Goal: Task Accomplishment & Management: Use online tool/utility

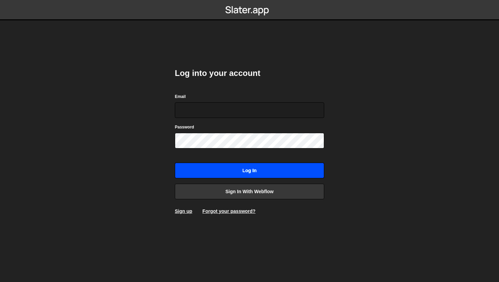
type input "[EMAIL_ADDRESS][DOMAIN_NAME]"
click at [231, 172] on input "Log in" at bounding box center [249, 171] width 149 height 16
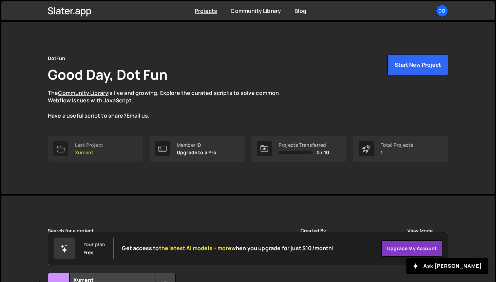
click at [96, 151] on p "Xurrent" at bounding box center [89, 152] width 28 height 5
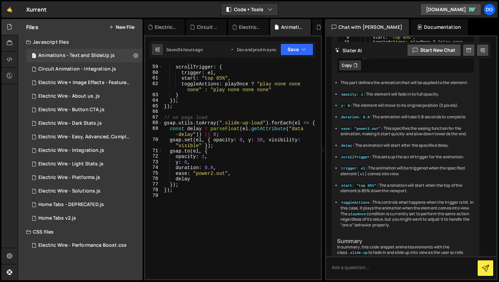
scroll to position [449, 0]
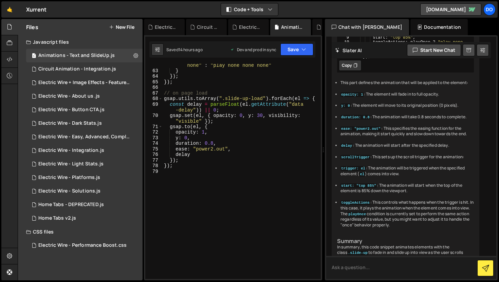
click at [367, 267] on textarea at bounding box center [411, 267] width 170 height 23
paste textarea "heading-style-h1"
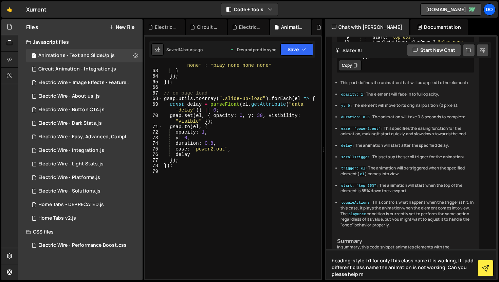
type textarea "heading-style-h1 for only this class name it is working, If I add different cla…"
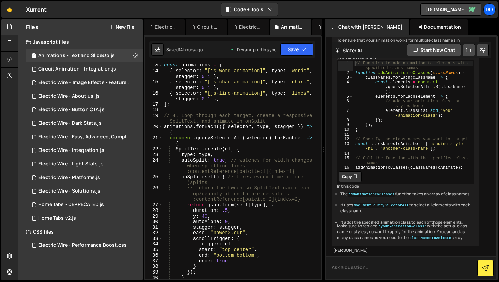
scroll to position [4105, 0]
click at [270, 104] on div "const animations = [ { selector : "[js-word-animation]" , type : "words" , stag…" at bounding box center [239, 175] width 155 height 227
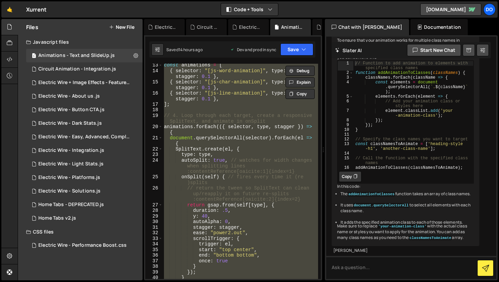
click at [272, 115] on div "const animations = [ { selector : "[js-word-animation]" , type : "words" , stag…" at bounding box center [239, 171] width 155 height 215
type textarea "// 4. Loop through each target, create a responsive SplitText, and animate in o…"
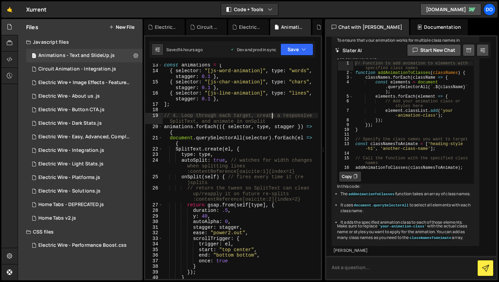
click at [352, 262] on textarea at bounding box center [411, 267] width 170 height 23
type textarea "v"
paste textarea "// 9. Loremi DOLO, SitamEtco adi ElitseDdoeius (te incidid utl ETD) // Ma ali’e…"
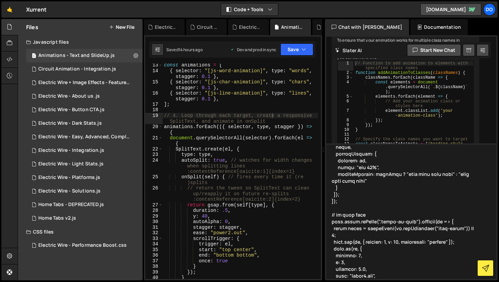
scroll to position [483, 0]
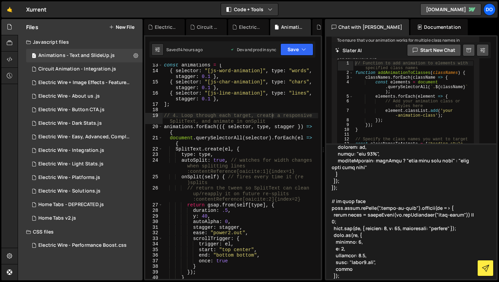
type textarea "// 9. Loremi DOLO, SitamEtco adi ElitseDdoeius (te incidid utl ETD) // Ma ali’e…"
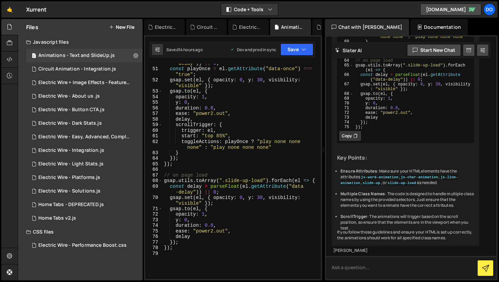
scroll to position [5198, 0]
click at [366, 269] on textarea at bounding box center [411, 267] width 170 height 23
type textarea "what changes you made?"
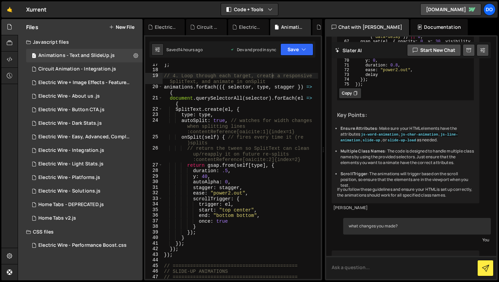
scroll to position [5053, 0]
type textarea "const splitText = new SplitText(el, {"
drag, startPoint x: 365, startPoint y: 85, endPoint x: 463, endPoint y: 84, distance: 98.4
drag, startPoint x: 175, startPoint y: 111, endPoint x: 250, endPoint y: 109, distance: 75.3
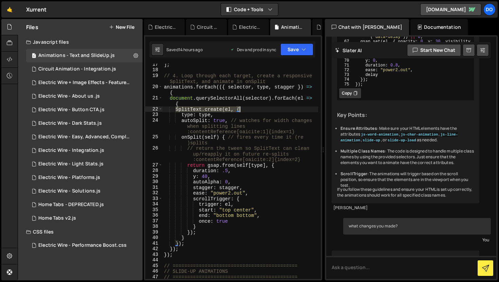
click at [250, 109] on div "] ; // 4. Loop through each target, create a responsive SplitText, and animate …" at bounding box center [239, 175] width 155 height 227
click at [181, 116] on div "] ; // 4. Loop through each target, create a responsive SplitText, and animate …" at bounding box center [239, 175] width 155 height 227
type textarea "type: type,"
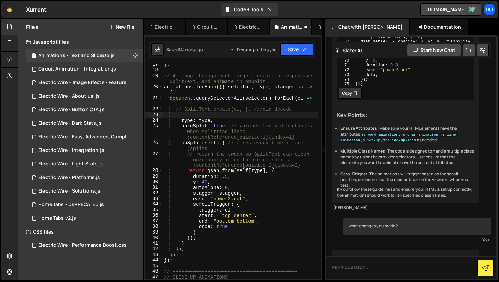
scroll to position [0, 1]
paste textarea "const splitText = new SplitText(el, {"
click at [289, 53] on button "Save" at bounding box center [296, 49] width 33 height 12
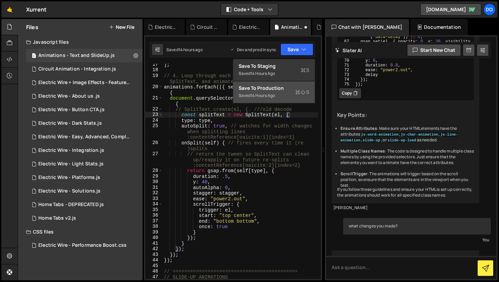
click at [282, 82] on button "Save to Production S Saved 14 hours ago" at bounding box center [273, 92] width 81 height 22
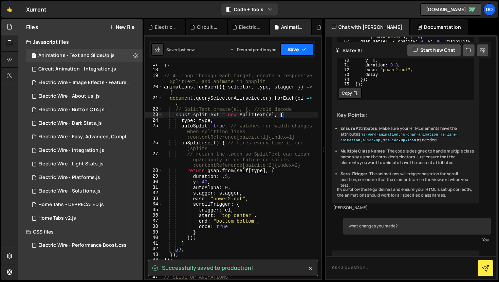
click at [293, 48] on button "Save" at bounding box center [296, 49] width 33 height 12
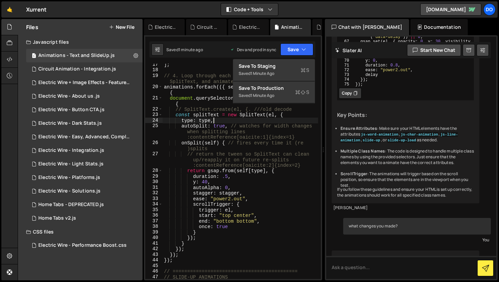
click at [270, 119] on div "] ; // 4. Loop through each target, create a responsive SplitText, and animate …" at bounding box center [239, 175] width 155 height 227
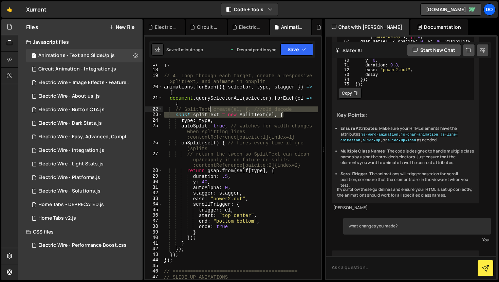
drag, startPoint x: 286, startPoint y: 115, endPoint x: 212, endPoint y: 111, distance: 73.4
click at [212, 110] on div "] ; // 4. Loop through each target, create a responsive SplitText, and animate …" at bounding box center [239, 175] width 155 height 227
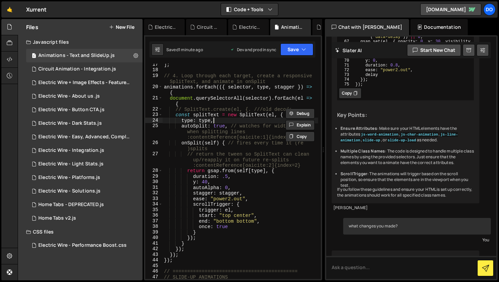
click at [229, 120] on div "] ; // 4. Loop through each target, create a responsive SplitText, and animate …" at bounding box center [239, 175] width 155 height 227
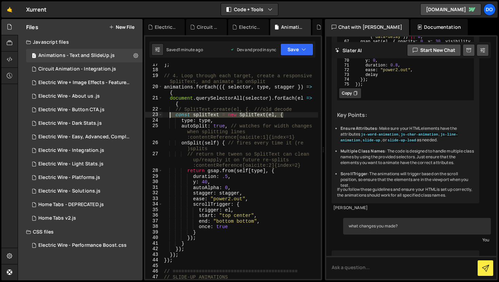
drag, startPoint x: 285, startPoint y: 115, endPoint x: 170, endPoint y: 116, distance: 115.0
click at [170, 116] on div "] ; // 4. Loop through each target, create a responsive SplitText, and animate …" at bounding box center [239, 175] width 155 height 227
type textarea "const splitText = new SplitText(el, {"
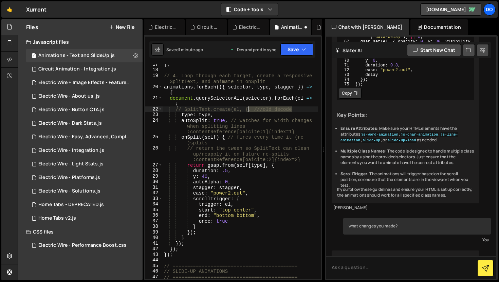
drag, startPoint x: 297, startPoint y: 111, endPoint x: 248, endPoint y: 110, distance: 49.2
click at [248, 110] on div "] ; // 4. Loop through each target, create a responsive SplitText, and animate …" at bounding box center [239, 175] width 155 height 227
click at [184, 108] on div "] ; // 4. Loop through each target, create a responsive SplitText, and animate …" at bounding box center [239, 175] width 155 height 227
type textarea "SplitText.create(el, {"
click at [300, 54] on button "Save" at bounding box center [296, 49] width 33 height 12
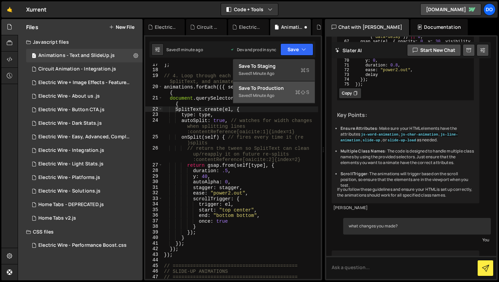
click at [284, 91] on div "Save to Production S" at bounding box center [273, 88] width 71 height 7
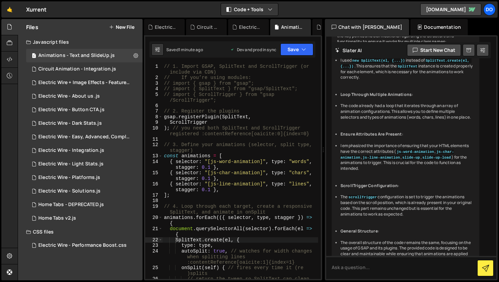
scroll to position [5311, 0]
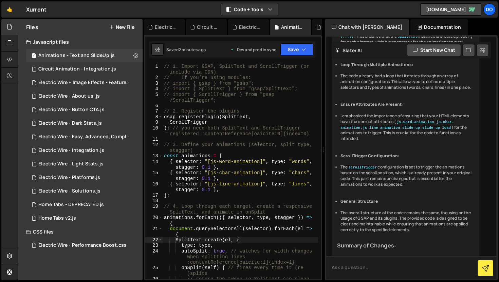
click at [365, 268] on textarea at bounding box center [411, 267] width 170 height 23
paste textarea "🔍 What’s happening You’re targeting elements with the attribute selector [js-ch…"
type textarea "🔍 What’s happening You’re targeting elements with the attribute selector [js-ch…"
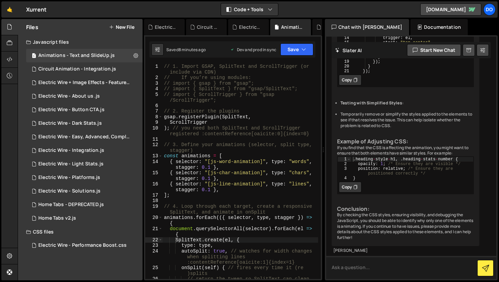
scroll to position [6465, 0]
click at [168, 24] on div "Electric Wire + Image Effects - Features.js" at bounding box center [166, 27] width 22 height 7
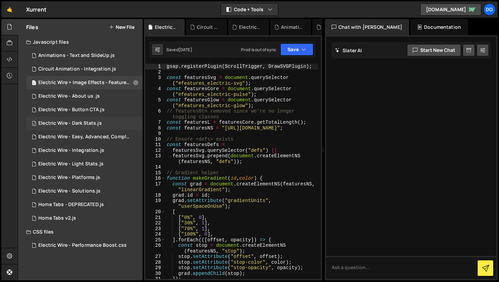
click at [106, 121] on div "4 Electric Wire - Dark Stats.js 0" at bounding box center [84, 124] width 116 height 14
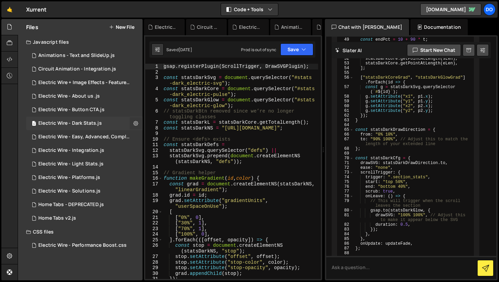
scroll to position [1069, 0]
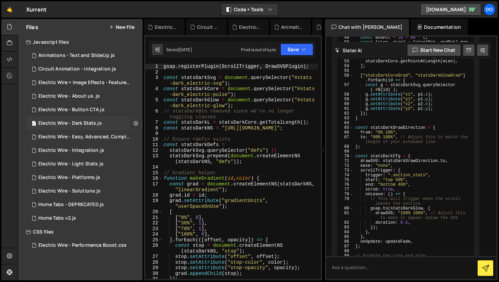
click at [137, 123] on icon at bounding box center [135, 123] width 5 height 6
type input "Electric Wire - Dark Stats"
radio input "true"
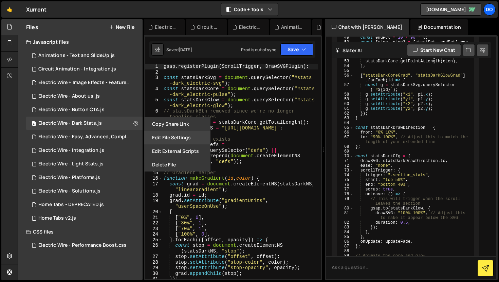
click at [189, 139] on button "Edit File Settings" at bounding box center [177, 138] width 66 height 14
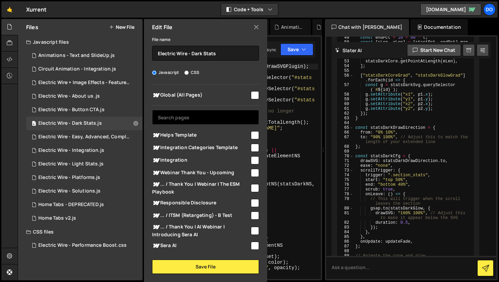
click at [181, 115] on input "text" at bounding box center [205, 117] width 107 height 15
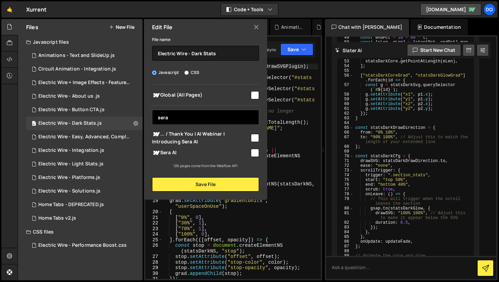
type input "sera"
click at [254, 154] on input "checkbox" at bounding box center [255, 153] width 8 height 8
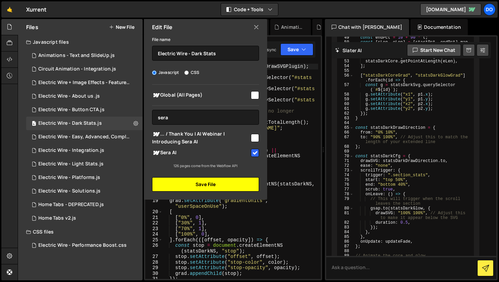
click at [220, 185] on button "Save File" at bounding box center [205, 184] width 107 height 14
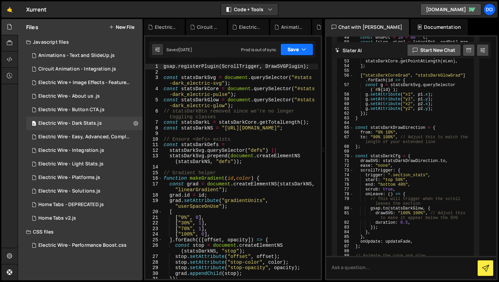
click at [303, 52] on icon "button" at bounding box center [303, 49] width 5 height 7
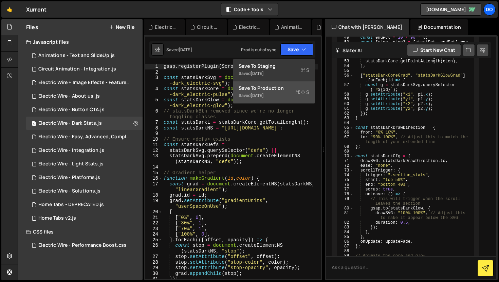
click at [284, 88] on div "Save to Production S" at bounding box center [273, 88] width 71 height 7
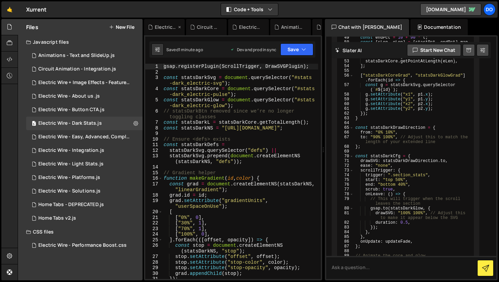
click at [161, 28] on div "Electric Wire + Image Effects - Features.js" at bounding box center [166, 27] width 22 height 7
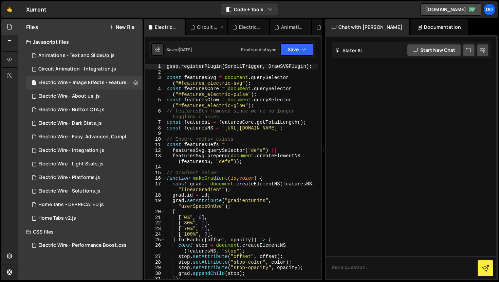
click at [210, 25] on div "Circuit Animation - Integration.js" at bounding box center [208, 27] width 22 height 7
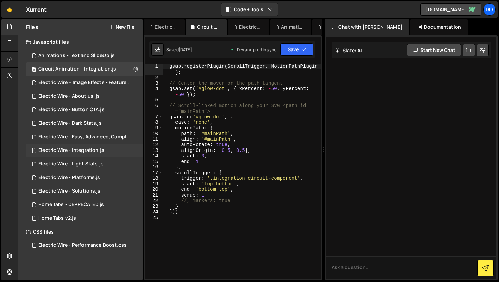
click at [89, 148] on div "Electric Wire - Integration.js" at bounding box center [71, 151] width 66 height 6
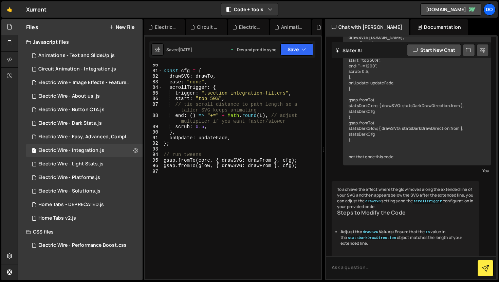
scroll to position [516, 0]
click at [86, 152] on div "Electric Wire - Integration.js" at bounding box center [71, 151] width 66 height 6
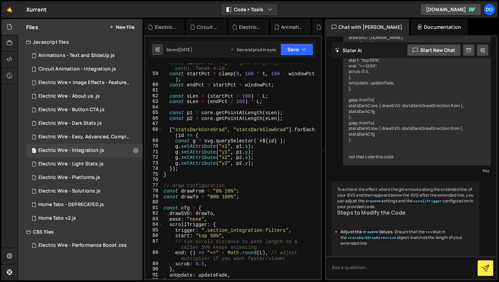
scroll to position [379, 0]
click at [123, 122] on div "5 Electric Wire - Dark Stats.js 0" at bounding box center [84, 124] width 116 height 14
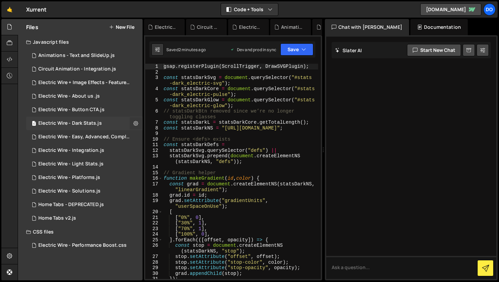
scroll to position [0, 0]
click at [132, 122] on button at bounding box center [136, 123] width 12 height 12
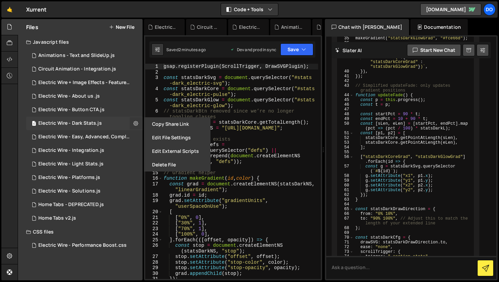
scroll to position [1069, 0]
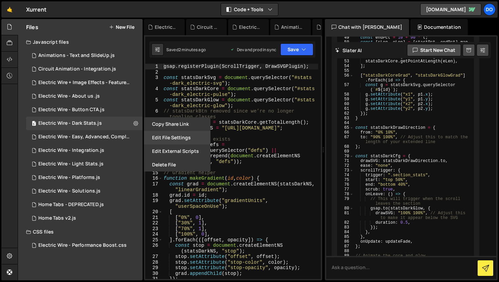
click at [161, 135] on button "Edit File Settings" at bounding box center [177, 138] width 66 height 14
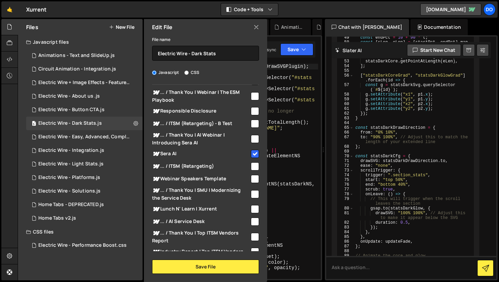
scroll to position [92, 0]
click at [252, 153] on input "checkbox" at bounding box center [255, 154] width 8 height 8
checkbox input "false"
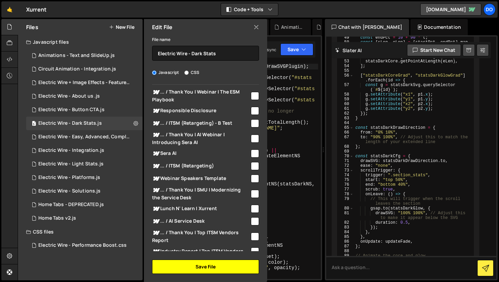
click at [226, 264] on button "Save File" at bounding box center [205, 267] width 107 height 14
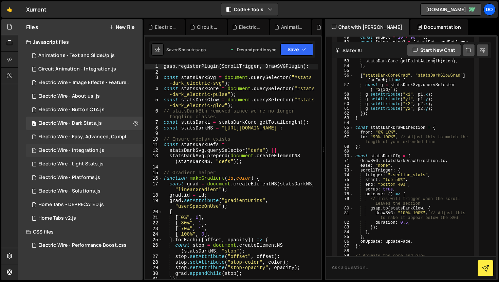
click at [80, 150] on div "Electric Wire - Integration.js" at bounding box center [71, 151] width 66 height 6
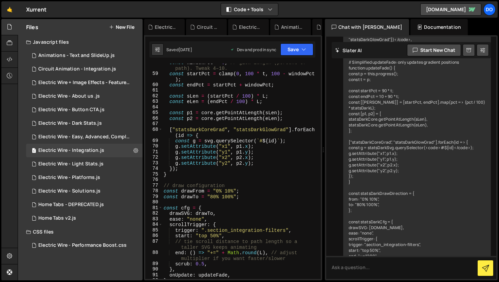
scroll to position [6431, 0]
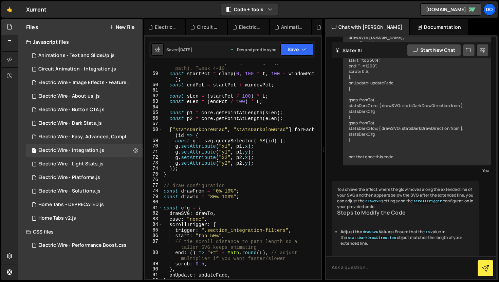
click at [257, 185] on div "const windowPct = 6 ; // glow length (percent of path). Tweak 4–10. const start…" at bounding box center [240, 176] width 156 height 232
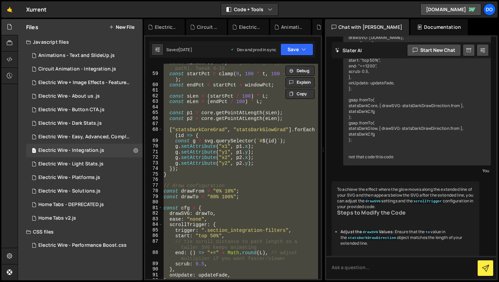
click at [257, 184] on div "const windowPct = 6 ; // glow length (percent of path). Tweak 4–10. const start…" at bounding box center [240, 171] width 156 height 215
type textarea "// draw configuration"
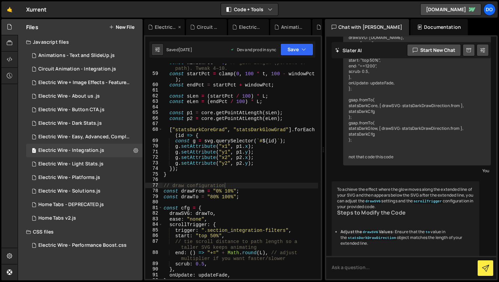
click at [178, 27] on icon at bounding box center [179, 27] width 5 height 7
click at [0, 0] on icon at bounding box center [0, 0] width 0 height 0
click at [178, 27] on div "Electric Wire - Performance Boost.css" at bounding box center [167, 27] width 25 height 7
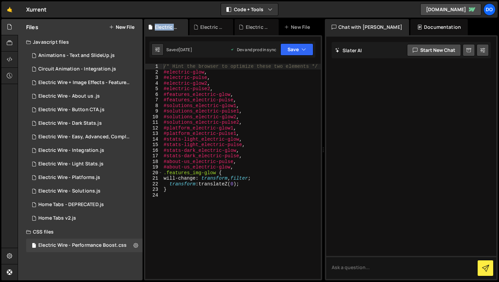
scroll to position [0, 0]
click at [181, 27] on icon at bounding box center [182, 27] width 5 height 7
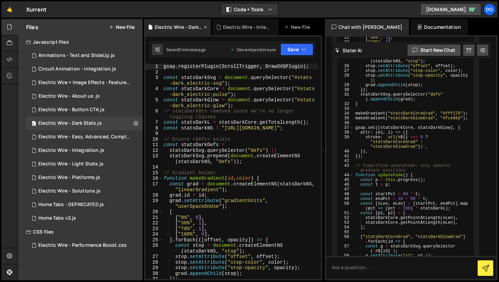
scroll to position [1069, 0]
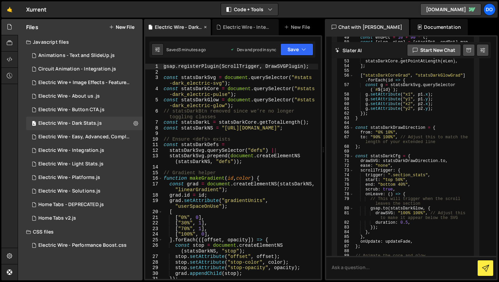
click at [205, 27] on icon at bounding box center [205, 27] width 5 height 7
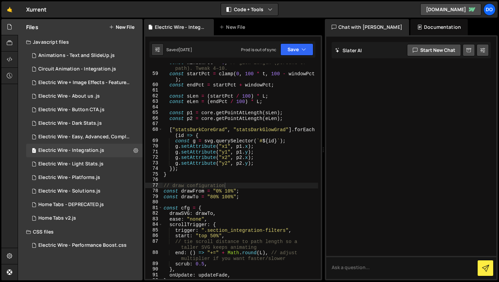
click at [205, 27] on div "Electric Wire - Integration.js" at bounding box center [180, 27] width 51 height 7
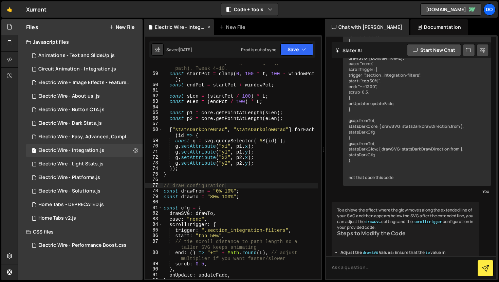
scroll to position [6431, 0]
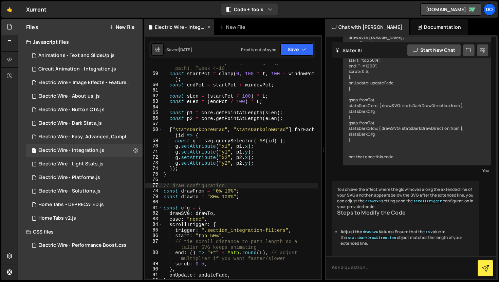
click at [209, 26] on icon at bounding box center [208, 27] width 5 height 7
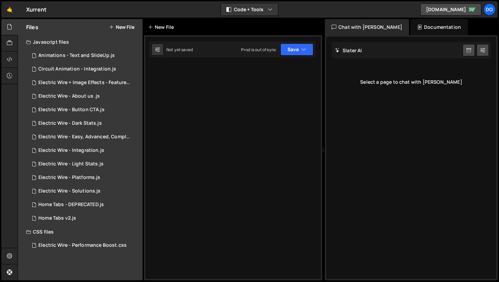
click at [164, 28] on div "New File" at bounding box center [162, 27] width 28 height 7
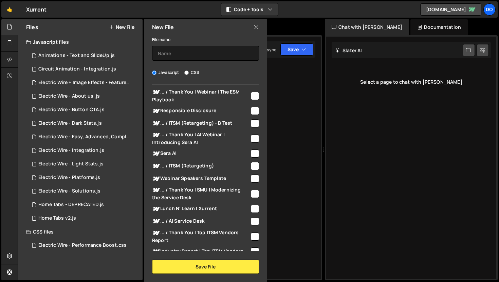
click at [251, 153] on input "checkbox" at bounding box center [255, 154] width 8 height 8
checkbox input "true"
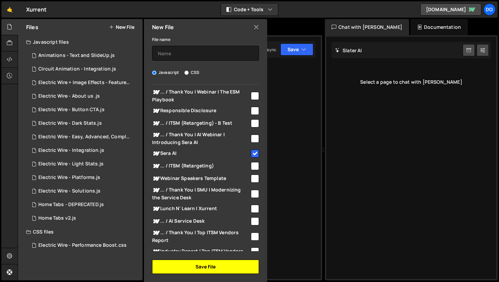
click at [205, 267] on button "Save File" at bounding box center [205, 267] width 107 height 14
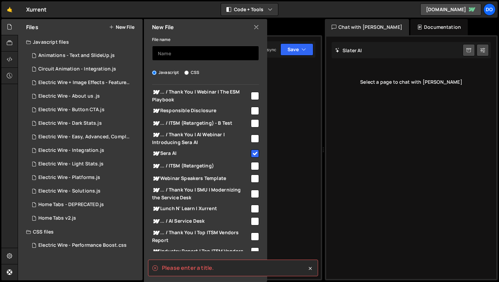
click at [186, 52] on input "text" at bounding box center [205, 53] width 107 height 15
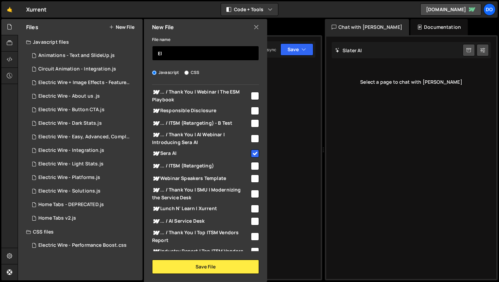
type input "E"
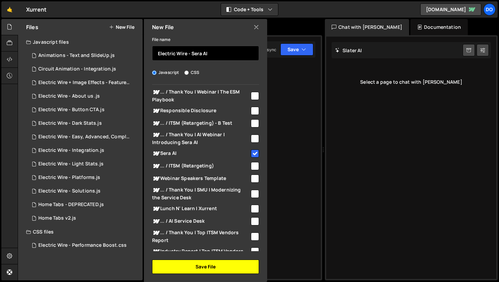
type input "Electric Wire - Sera AI"
click at [192, 265] on button "Save File" at bounding box center [205, 267] width 107 height 14
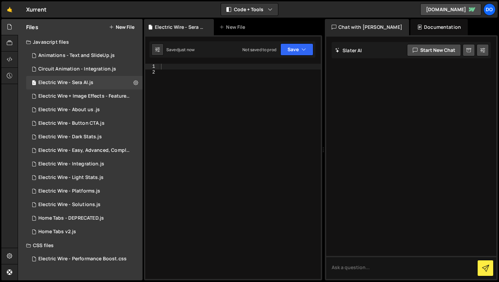
scroll to position [0, 0]
click at [176, 70] on div at bounding box center [239, 177] width 161 height 227
click at [175, 66] on div at bounding box center [239, 177] width 161 height 227
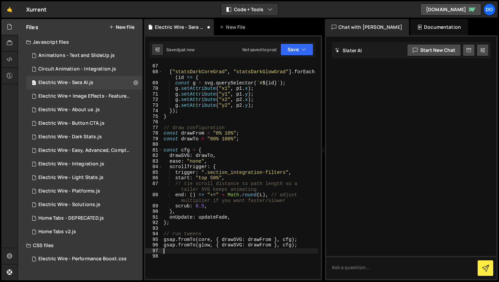
scroll to position [442, 0]
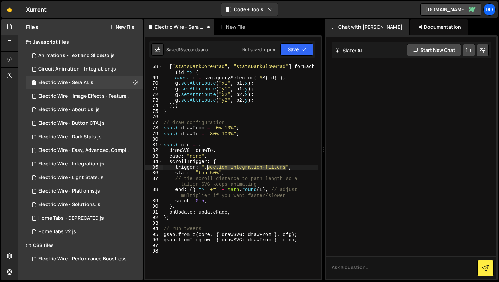
drag, startPoint x: 286, startPoint y: 168, endPoint x: 208, endPoint y: 167, distance: 78.4
click at [208, 167] on div "[ "statsDarkCoreGrad" , "statsDarkGlowGrad" ] . forEach ( id => { const g = svg…" at bounding box center [240, 171] width 156 height 227
paste textarea "sera-header"
click at [300, 48] on button "Save" at bounding box center [296, 49] width 33 height 12
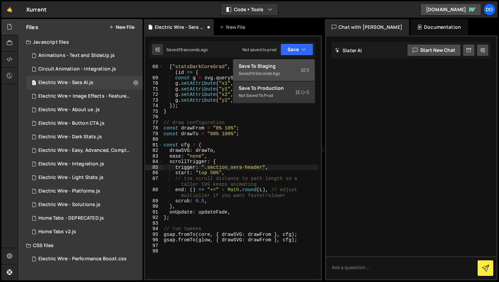
click at [290, 66] on div "Save to Staging S" at bounding box center [273, 66] width 71 height 7
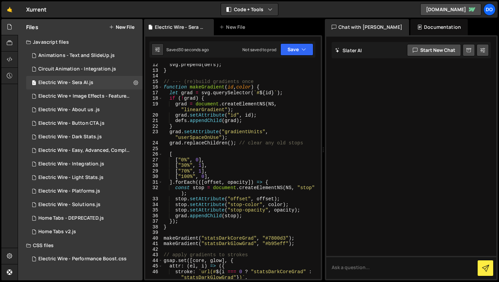
scroll to position [48, 0]
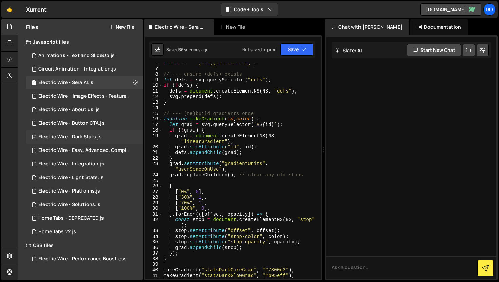
click at [86, 137] on div "Electric Wire - Dark Stats.js" at bounding box center [69, 137] width 63 height 6
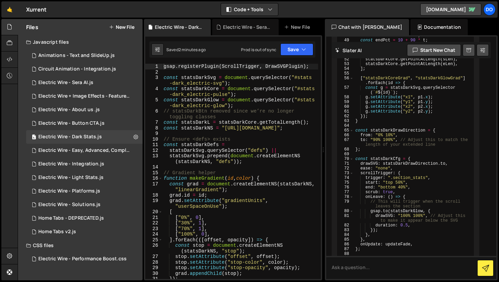
scroll to position [1069, 0]
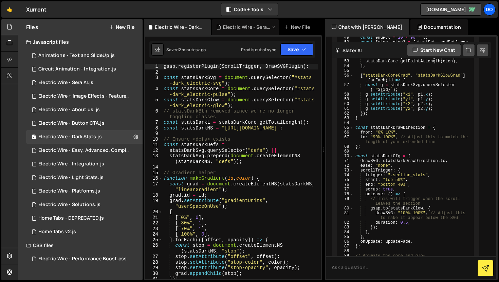
click at [231, 28] on div "Electric Wire - Sera AI.js" at bounding box center [246, 27] width 47 height 7
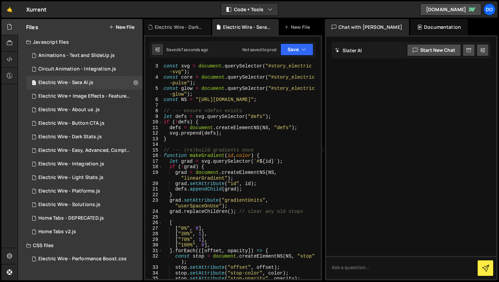
scroll to position [0, 0]
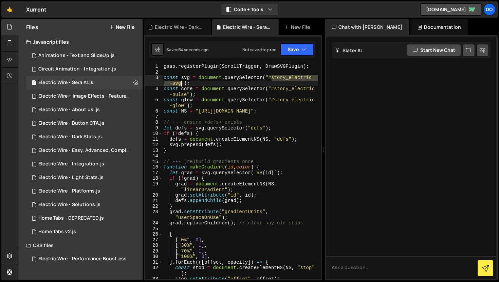
drag, startPoint x: 272, startPoint y: 79, endPoint x: 181, endPoint y: 84, distance: 91.7
click at [181, 84] on div "gsap . registerPlugin ( ScrollTrigger , DrawSVGPlugin ) ; const svg = document …" at bounding box center [240, 177] width 156 height 227
click at [252, 89] on div "gsap . registerPlugin ( ScrollTrigger , DrawSVGPlugin ) ; const svg = document …" at bounding box center [240, 176] width 156 height 227
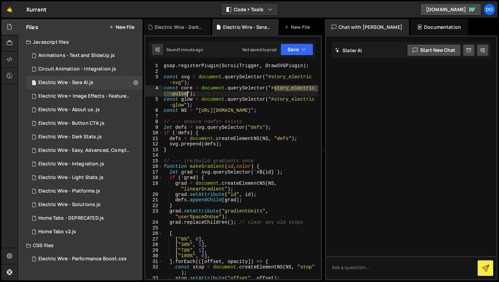
drag, startPoint x: 275, startPoint y: 88, endPoint x: 186, endPoint y: 95, distance: 89.1
click at [186, 95] on div "gsap . registerPlugin ( ScrollTrigger , DrawSVGPlugin ) ; const svg = document …" at bounding box center [240, 176] width 156 height 227
click at [269, 98] on div "gsap . registerPlugin ( ScrollTrigger , DrawSVGPlugin ) ; const svg = document …" at bounding box center [240, 176] width 156 height 227
type textarea "const glow = document.querySelector("#story_electric-glow");"
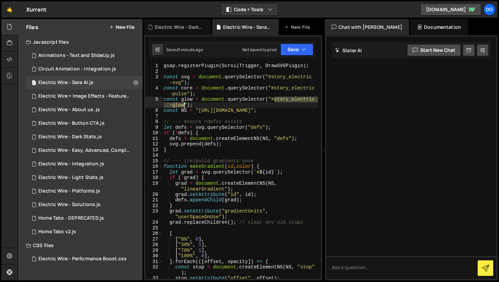
drag, startPoint x: 274, startPoint y: 98, endPoint x: 184, endPoint y: 104, distance: 90.8
click at [184, 104] on div "gsap . registerPlugin ( ScrollTrigger , DrawSVGPlugin ) ; const svg = document …" at bounding box center [240, 176] width 156 height 227
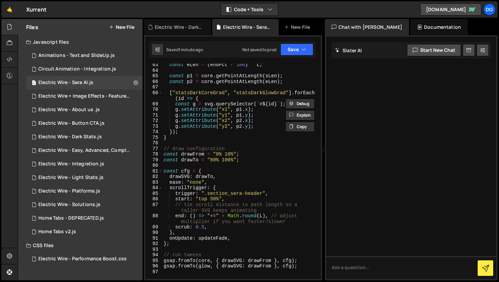
scroll to position [457, 0]
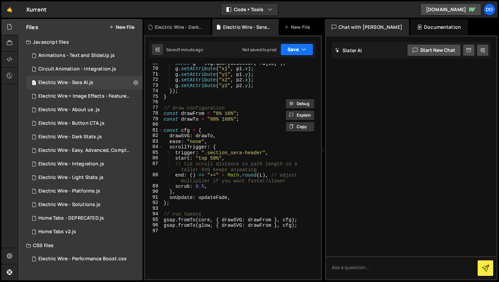
click at [298, 53] on button "Save" at bounding box center [296, 49] width 33 height 12
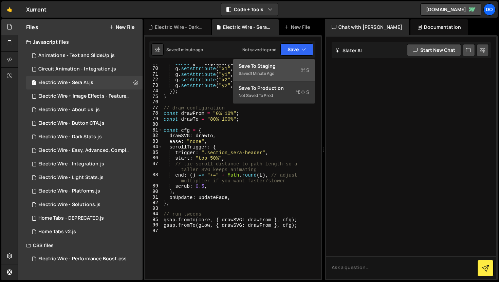
click at [294, 68] on div "Save to Staging S" at bounding box center [273, 66] width 71 height 7
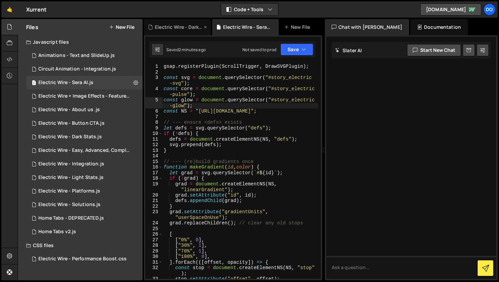
click at [189, 30] on div "Electric Wire - Dark Stats.js" at bounding box center [178, 27] width 47 height 7
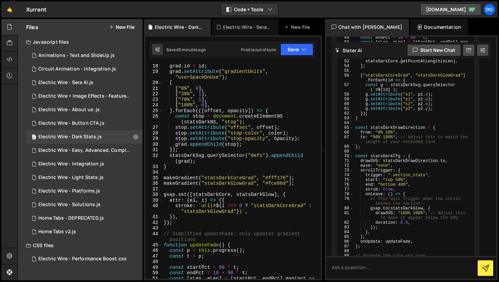
scroll to position [129, 0]
type textarea "makeGradient("statsDarkCoreGrad", "#fff176");"
drag, startPoint x: 286, startPoint y: 178, endPoint x: 265, endPoint y: 176, distance: 21.1
click at [265, 176] on div "grad . id = id ; grad . setAttribute ( "gradientUnits" , "userSpaceOnUse" ) ; […" at bounding box center [240, 179] width 156 height 232
click at [254, 33] on div "Electric Wire - Sera AI.js" at bounding box center [245, 27] width 67 height 16
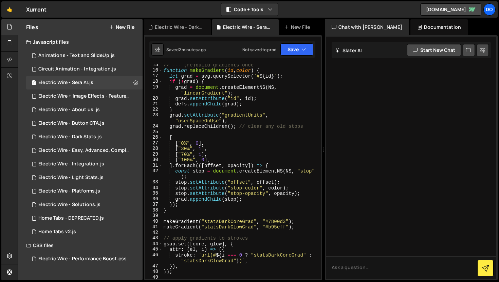
scroll to position [104, 0]
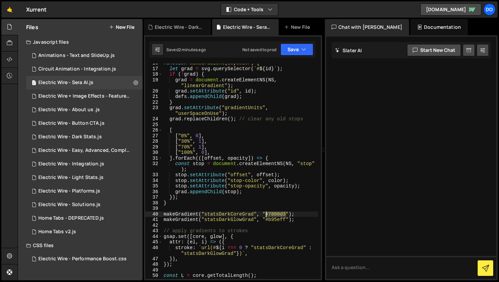
drag, startPoint x: 286, startPoint y: 214, endPoint x: 266, endPoint y: 212, distance: 19.8
click at [266, 212] on div "function makeGradient ( id , color ) { let grad = svg . querySelector ( ` # ${ …" at bounding box center [240, 173] width 156 height 227
paste textarea "fff176"
type textarea "makeGradient("statsDarkCoreGrad", "#fff176");"
click at [171, 26] on div "Electric Wire - Dark Stats.js" at bounding box center [178, 27] width 47 height 7
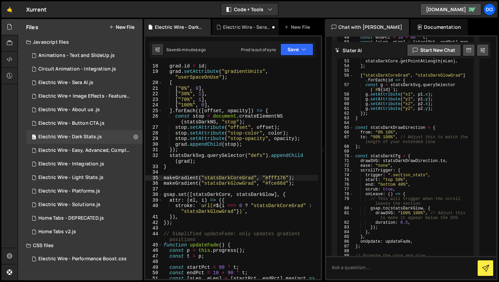
scroll to position [1069, 0]
type textarea "makeGradient("statsDarkGlowGrad", "#fce66d");"
drag, startPoint x: 286, startPoint y: 185, endPoint x: 266, endPoint y: 183, distance: 20.1
click at [266, 183] on div "grad . id = id ; grad . setAttribute ( "gradientUnits" , "userSpaceOnUse" ) ; […" at bounding box center [240, 179] width 156 height 232
click at [238, 28] on div "Electric Wire - Sera AI.js" at bounding box center [246, 27] width 47 height 7
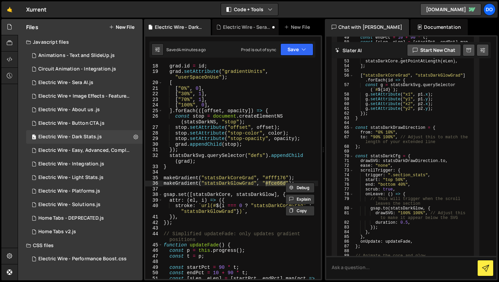
scroll to position [0, 0]
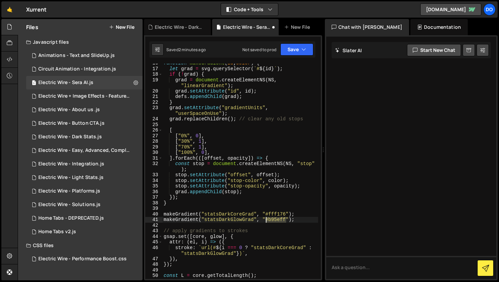
drag, startPoint x: 286, startPoint y: 220, endPoint x: 267, endPoint y: 220, distance: 19.3
click at [267, 220] on div "function makeGradient ( id , color ) { let grad = svg . querySelector ( ` # ${ …" at bounding box center [240, 173] width 156 height 227
paste textarea "fce66d"
type textarea "makeGradient("statsDarkGlowGrad", "#fce66d");"
click at [295, 51] on button "Save" at bounding box center [296, 49] width 33 height 12
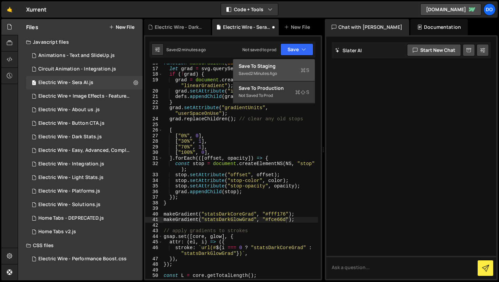
click at [294, 70] on div "Saved 2 minutes ago" at bounding box center [273, 74] width 71 height 8
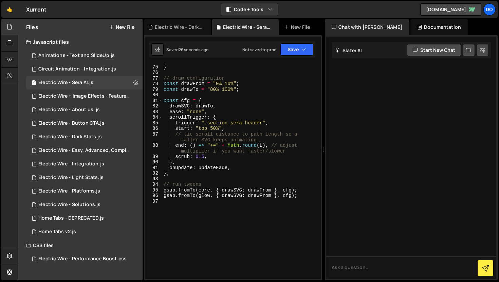
scroll to position [486, 0]
click at [174, 30] on div "Electric Wire - Dark Stats.js" at bounding box center [178, 27] width 47 height 7
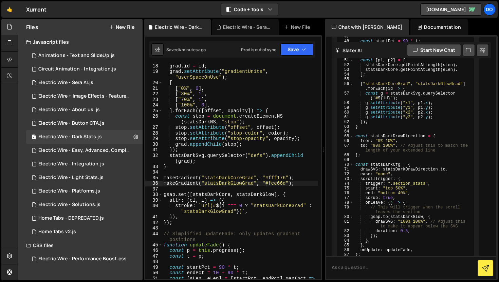
scroll to position [1069, 0]
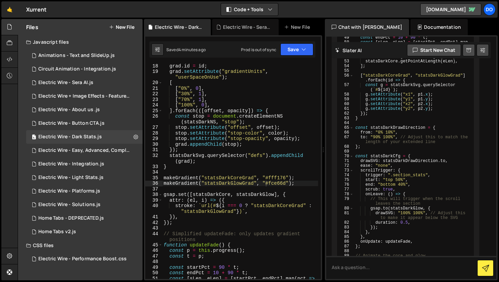
click at [255, 98] on div "grad . id = id ; grad . setAttribute ( "gradientUnits" , "userSpaceOnUse" ) ; […" at bounding box center [240, 179] width 156 height 232
type textarea ");"
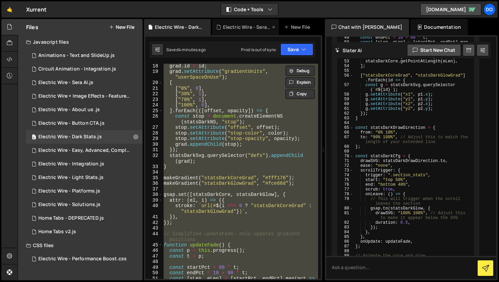
click at [244, 30] on div "Electric Wire - Sera AI.js" at bounding box center [246, 27] width 47 height 7
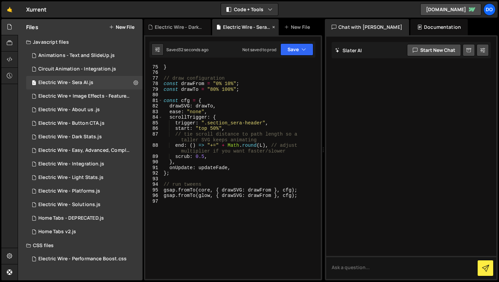
scroll to position [0, 0]
click at [244, 95] on div "}) ; } // draw configuration const drawFrom = "0% 10%" ; const drawTo = "80% 10…" at bounding box center [240, 172] width 156 height 227
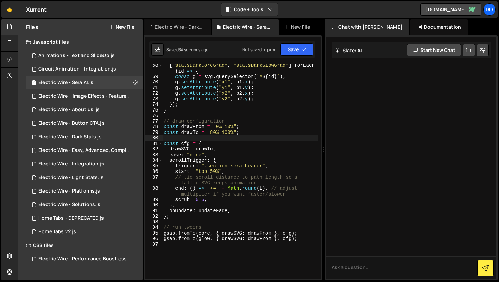
scroll to position [443, 0]
type textarea "gsap.fromTo(glow, { drawSVG: drawFrom }, cfg);"
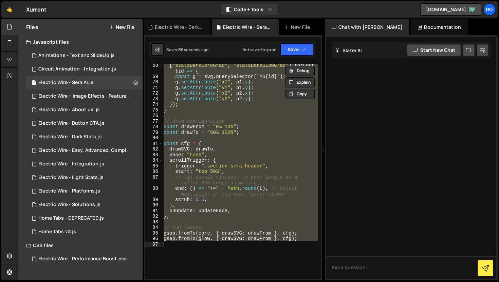
paste textarea
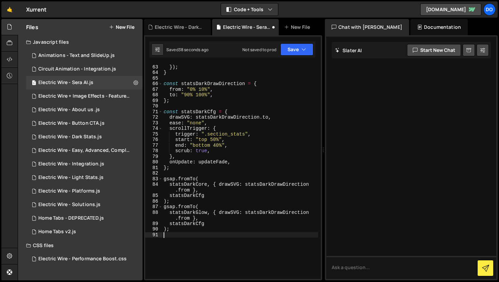
scroll to position [419, 0]
drag, startPoint x: 244, startPoint y: 136, endPoint x: 208, endPoint y: 135, distance: 36.0
click at [208, 135] on div "g . setAttribute ( "y2" , p2 . y ) ; }) ; } const statsDarkDrawDirection = { fr…" at bounding box center [240, 172] width 156 height 227
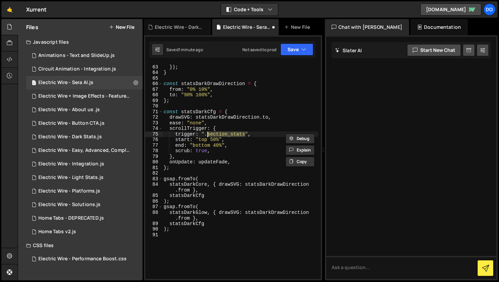
paste textarea "era-header"
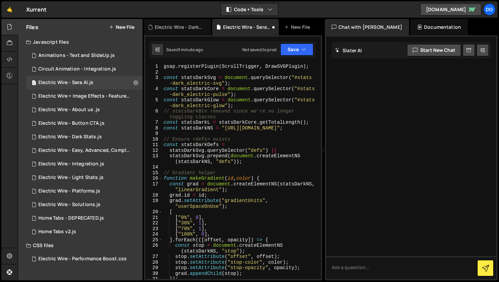
scroll to position [0, 0]
drag, startPoint x: 298, startPoint y: 78, endPoint x: 222, endPoint y: 84, distance: 76.6
click at [222, 84] on div "gsap . registerPlugin ( ScrollTrigger , DrawSVGPlugin ) ; const statsDarkSvg = …" at bounding box center [240, 180] width 156 height 232
paste textarea "ory"
drag, startPoint x: 301, startPoint y: 89, endPoint x: 227, endPoint y: 96, distance: 74.0
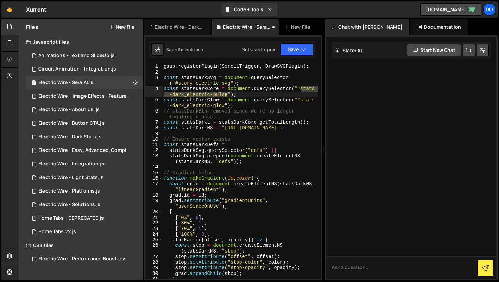
click at [227, 96] on div "gsap . registerPlugin ( ScrollTrigger , DrawSVGPlugin ) ; const statsDarkSvg = …" at bounding box center [240, 180] width 156 height 232
paste textarea "ory"
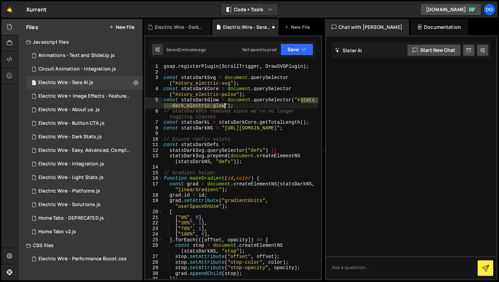
drag, startPoint x: 300, startPoint y: 101, endPoint x: 224, endPoint y: 105, distance: 76.1
click at [224, 105] on div "gsap . registerPlugin ( ScrollTrigger , DrawSVGPlugin ) ; const statsDarkSvg = …" at bounding box center [240, 180] width 156 height 232
paste textarea "ory"
click at [304, 53] on icon "button" at bounding box center [303, 49] width 5 height 7
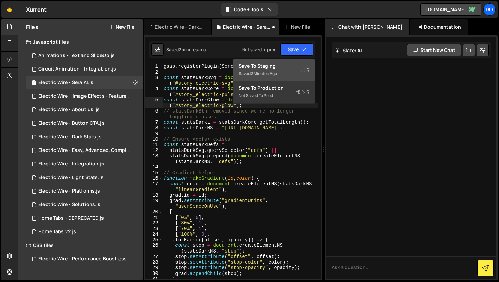
click at [299, 67] on div "Save to Staging S" at bounding box center [273, 66] width 71 height 7
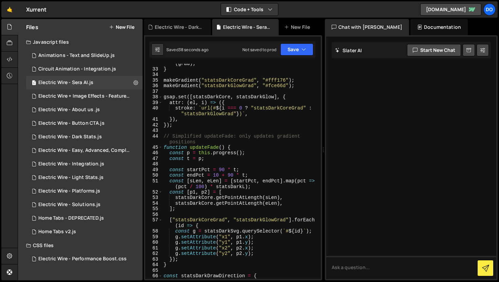
scroll to position [254, 0]
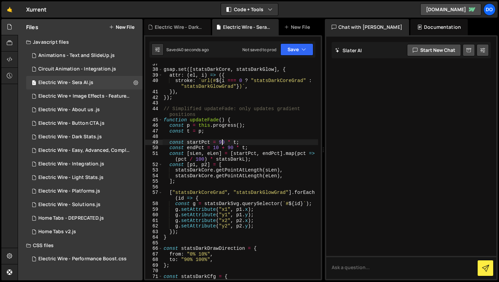
click at [222, 141] on div "gsap . set ([ statsDarkCore , statsDarkGlow ] , { attr : ( el , i ) => ({ strok…" at bounding box center [240, 174] width 156 height 227
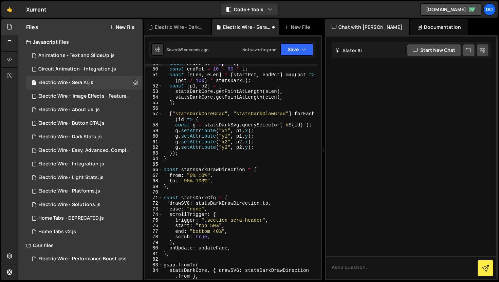
scroll to position [339, 0]
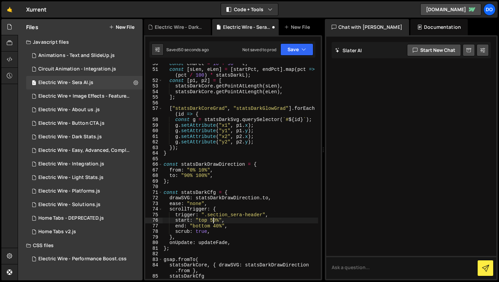
click at [212, 222] on div "const endPct = 10 + 90 * t ; const [ [PERSON_NAME] ] = [ startPct , endPct ] . …" at bounding box center [240, 174] width 156 height 227
click at [303, 48] on icon "button" at bounding box center [303, 49] width 5 height 7
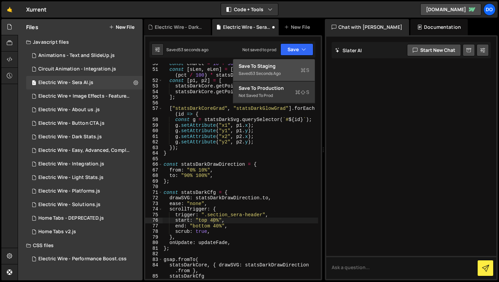
click at [297, 66] on div "Save to Staging S" at bounding box center [273, 66] width 71 height 7
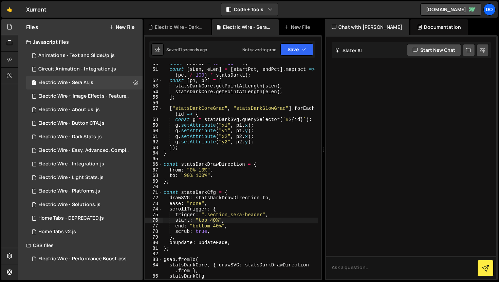
click at [214, 219] on div "const endPct = 10 + 90 * t ; const [ [PERSON_NAME] ] = [ startPct , endPct ] . …" at bounding box center [240, 174] width 156 height 227
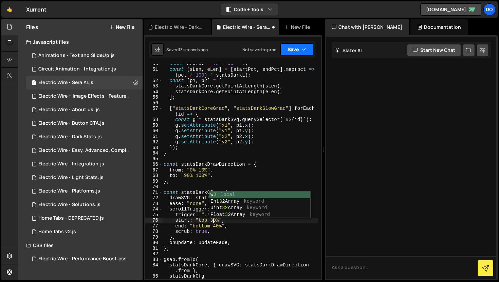
click at [300, 44] on button "Save" at bounding box center [296, 49] width 33 height 12
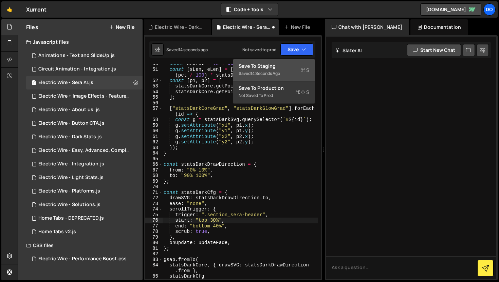
click at [293, 66] on div "Save to Staging S" at bounding box center [273, 66] width 71 height 7
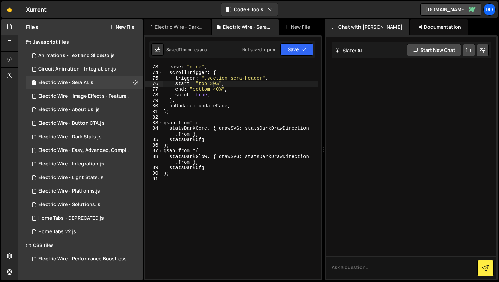
scroll to position [393, 0]
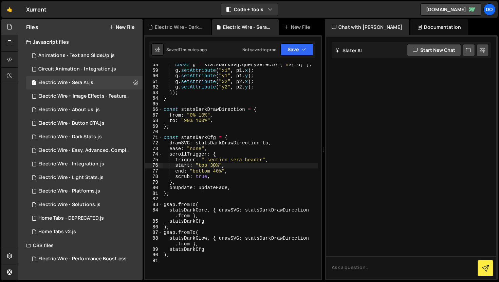
click at [274, 137] on div "const g = statsDarkSvg . querySelector ( ` # ${ id } ` ) ; g . setAttribute ( "…" at bounding box center [240, 175] width 156 height 227
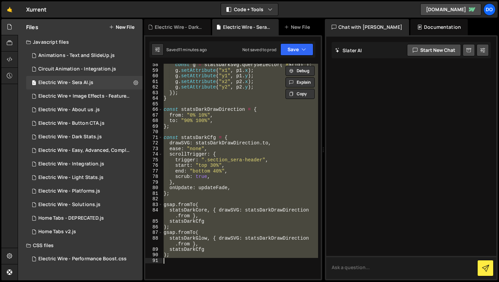
click at [376, 267] on textarea at bounding box center [411, 267] width 170 height 23
click at [285, 247] on div "const g = statsDarkSvg . querySelector ( ` # ${ id } ` ) ; g . setAttribute ( "…" at bounding box center [240, 171] width 156 height 215
type textarea "statsDarkGlow, { drawSVG: statsDarkDrawDirection.from },"
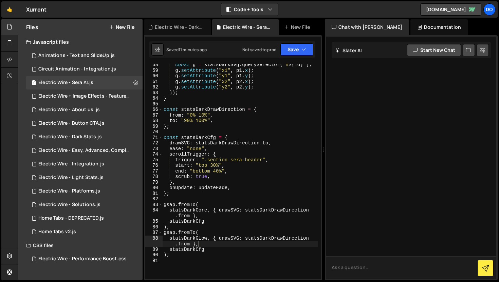
paste textarea
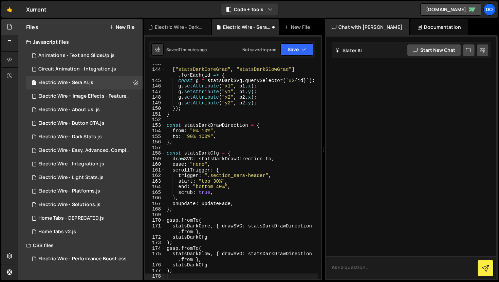
type textarea "statsDarkGlow, { drawSVG: statsDarkDrawDirection.from },"
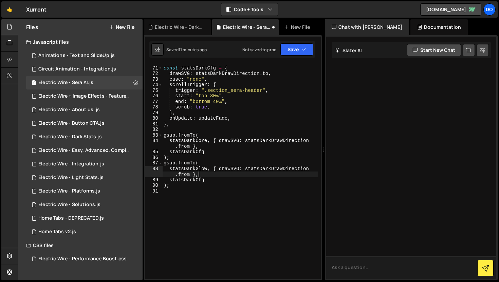
scroll to position [463, 0]
click at [370, 268] on textarea at bounding box center [411, 267] width 170 height 23
paste textarea "lore.ipsumdolOrsita(ConsecTeturad, ElitSEDDoeius); tempo incidIdunTut = laboree…"
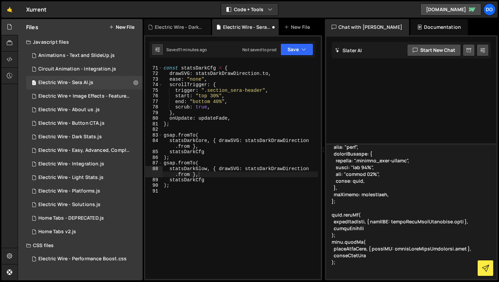
scroll to position [571, 0]
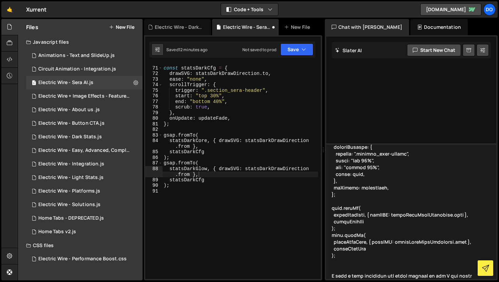
type textarea "lore.ipsumdolOrsita(ConsecTeturad, ElitSEDDoeius); tempo incidIdunTut = laboree…"
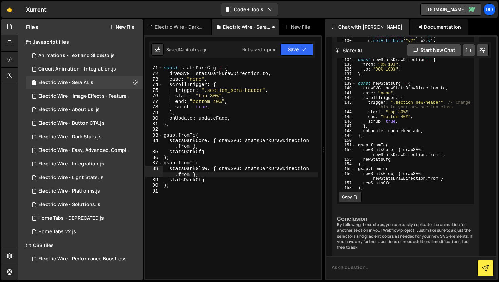
scroll to position [2076, 0]
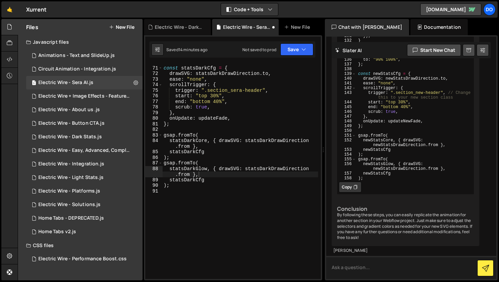
click at [354, 268] on textarea at bounding box center [411, 267] width 170 height 23
type textarea "wait in same code itself we can't add?"
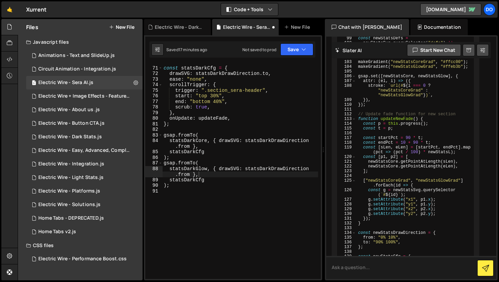
scroll to position [2865, 0]
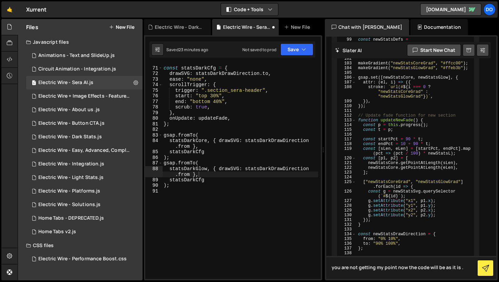
type textarea "you are not getting my point now the code will be as it is ."
click at [74, 54] on div "Animations - Text and SlideUp.js" at bounding box center [76, 56] width 76 height 6
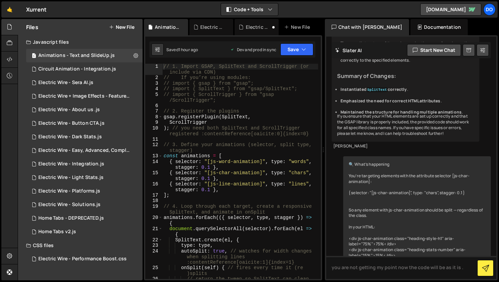
scroll to position [5538, 0]
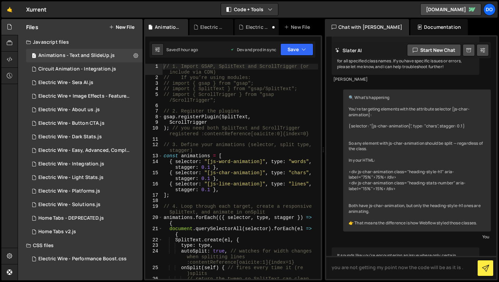
click at [275, 118] on div "// 1. Import GSAP, SplitText and ScrollTrigger (or include via CDN) // If you’r…" at bounding box center [240, 186] width 156 height 244
type textarea "});"
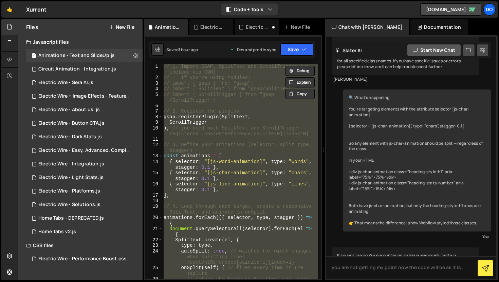
click at [441, 46] on button "Start new chat" at bounding box center [434, 50] width 54 height 12
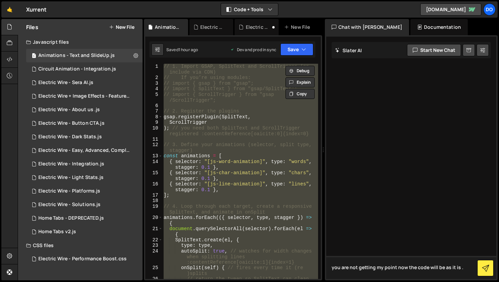
click at [377, 265] on textarea "you are not getting my point now the code will be as it is ." at bounding box center [411, 267] width 170 height 23
paste textarea "// 9. Loremi DOLO, SitamEtco adi ElitseDdoeius (te incidid utl ETD) // Ma ali’e…"
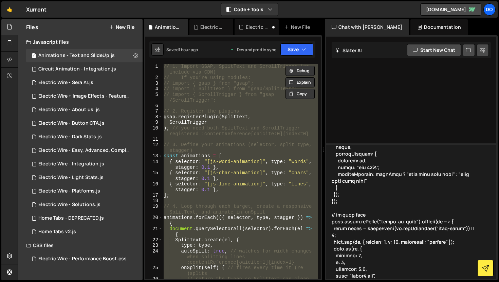
scroll to position [483, 0]
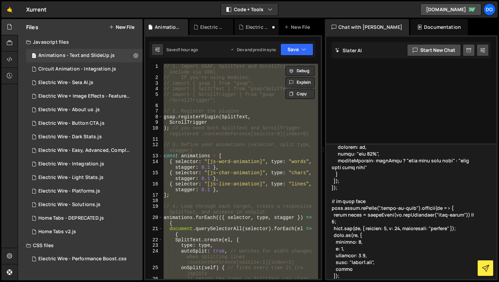
type textarea "// 9. Loremi DOLO, SitamEtco adi ElitseDdoeius (te incidid utl ETD) // Ma ali’e…"
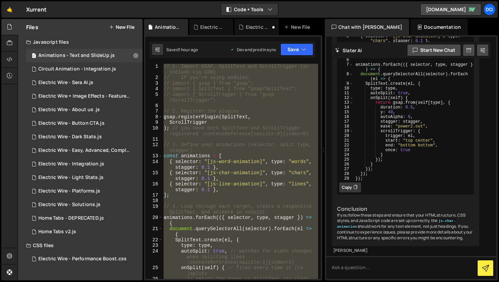
scroll to position [1035, 0]
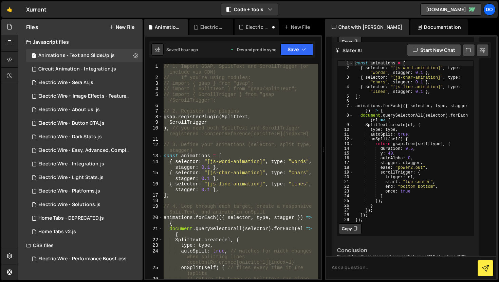
click at [393, 49] on div "1 2 < div js-char-animation > This is a paragraph with character animation. </ …" at bounding box center [405, 34] width 137 height 28
click at [300, 154] on div "// 1. Import GSAP, SplitText and ScrollTrigger (or include via CDN) // If you’r…" at bounding box center [240, 186] width 156 height 244
type textarea "const animations = ["
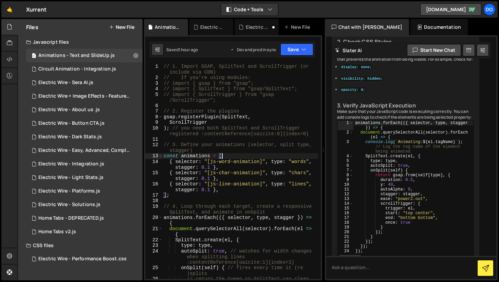
scroll to position [651, 0]
click at [363, 275] on textarea at bounding box center [411, 267] width 170 height 23
type textarea "will it work for text?"
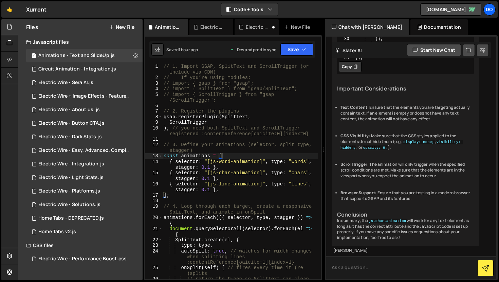
scroll to position [1555, 0]
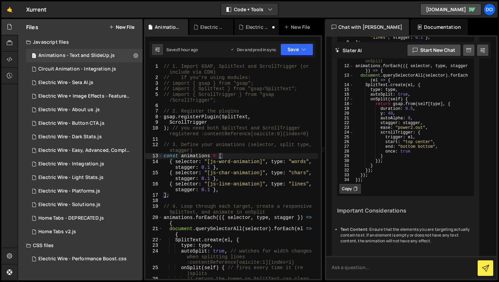
click at [391, 265] on textarea at bounding box center [411, 267] width 170 height 23
paste textarea "<div js-word-animation="" class="stats-number" aria-label="75%"><div aria-hidde…"
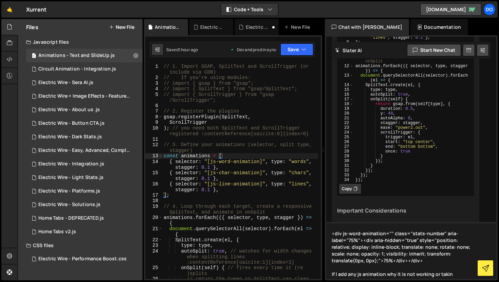
type textarea "<div js-word-animation="" class="stats-number" aria-label="75%"><div aria-hidde…"
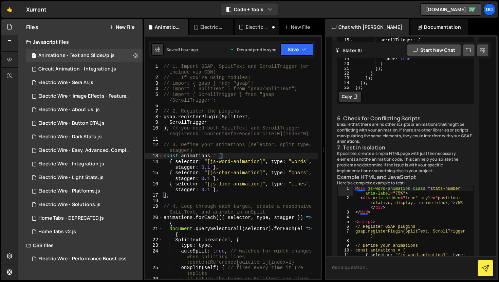
scroll to position [2529, 0]
